Goal: Task Accomplishment & Management: Manage account settings

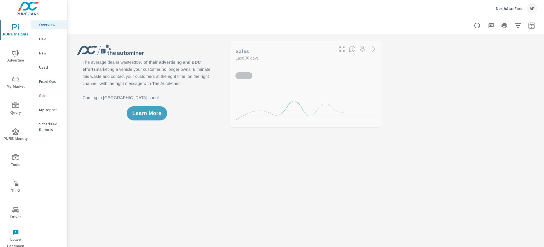
click at [511, 8] on p "NorthStar Ford" at bounding box center [509, 8] width 27 height 5
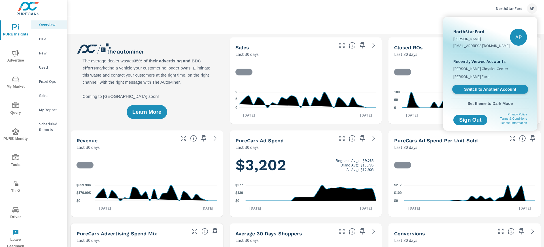
scroll to position [0, 0]
click at [494, 91] on span "Switch to Another Account" at bounding box center [489, 89] width 69 height 5
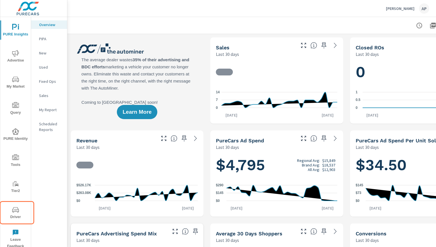
click at [20, 213] on span "Driver" at bounding box center [15, 213] width 27 height 14
